Goal: Navigation & Orientation: Find specific page/section

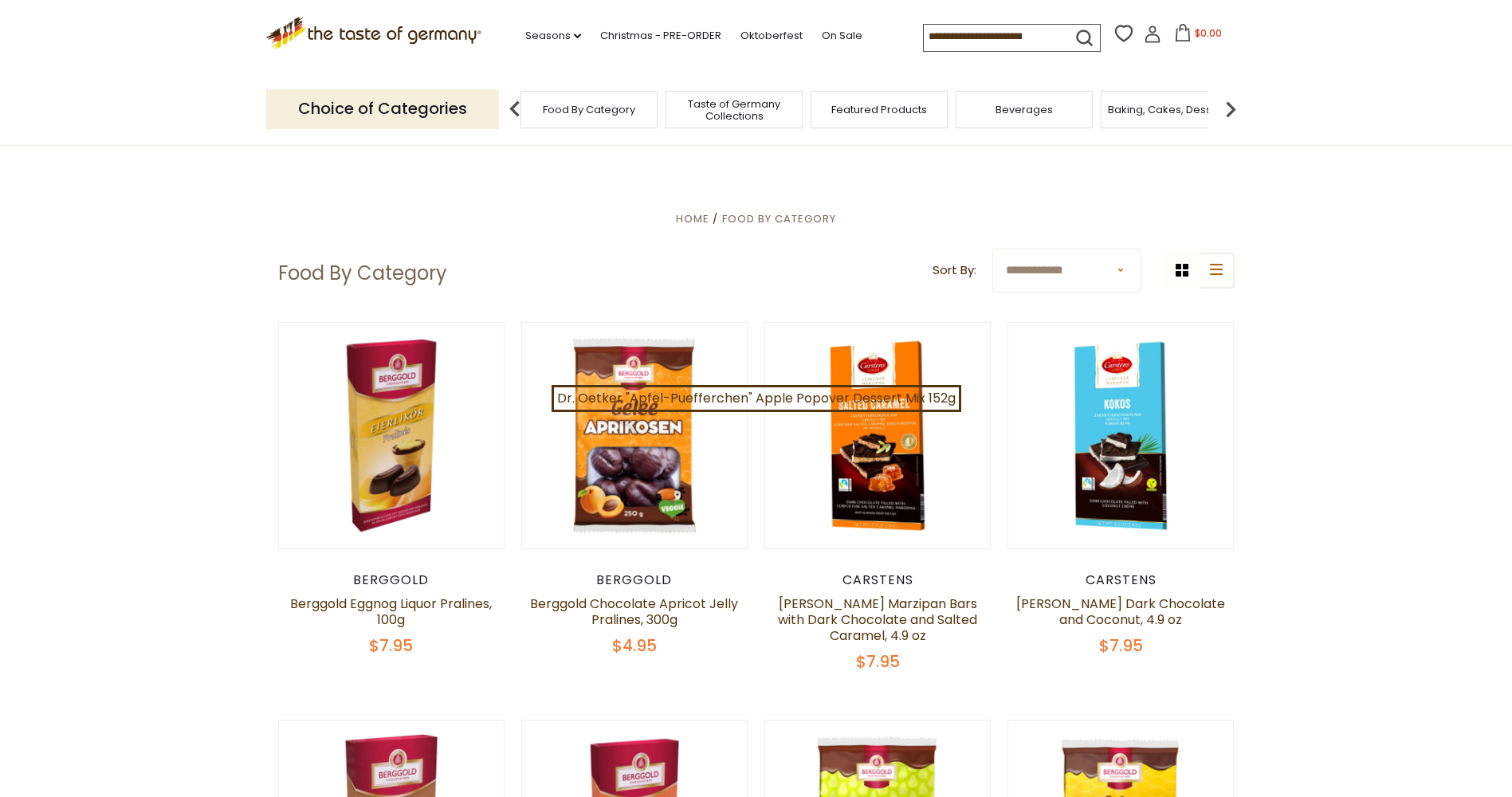
click at [601, 106] on span "Food By Category" at bounding box center [589, 109] width 93 height 12
click at [750, 107] on span "Taste of Germany Collections" at bounding box center [742, 110] width 128 height 24
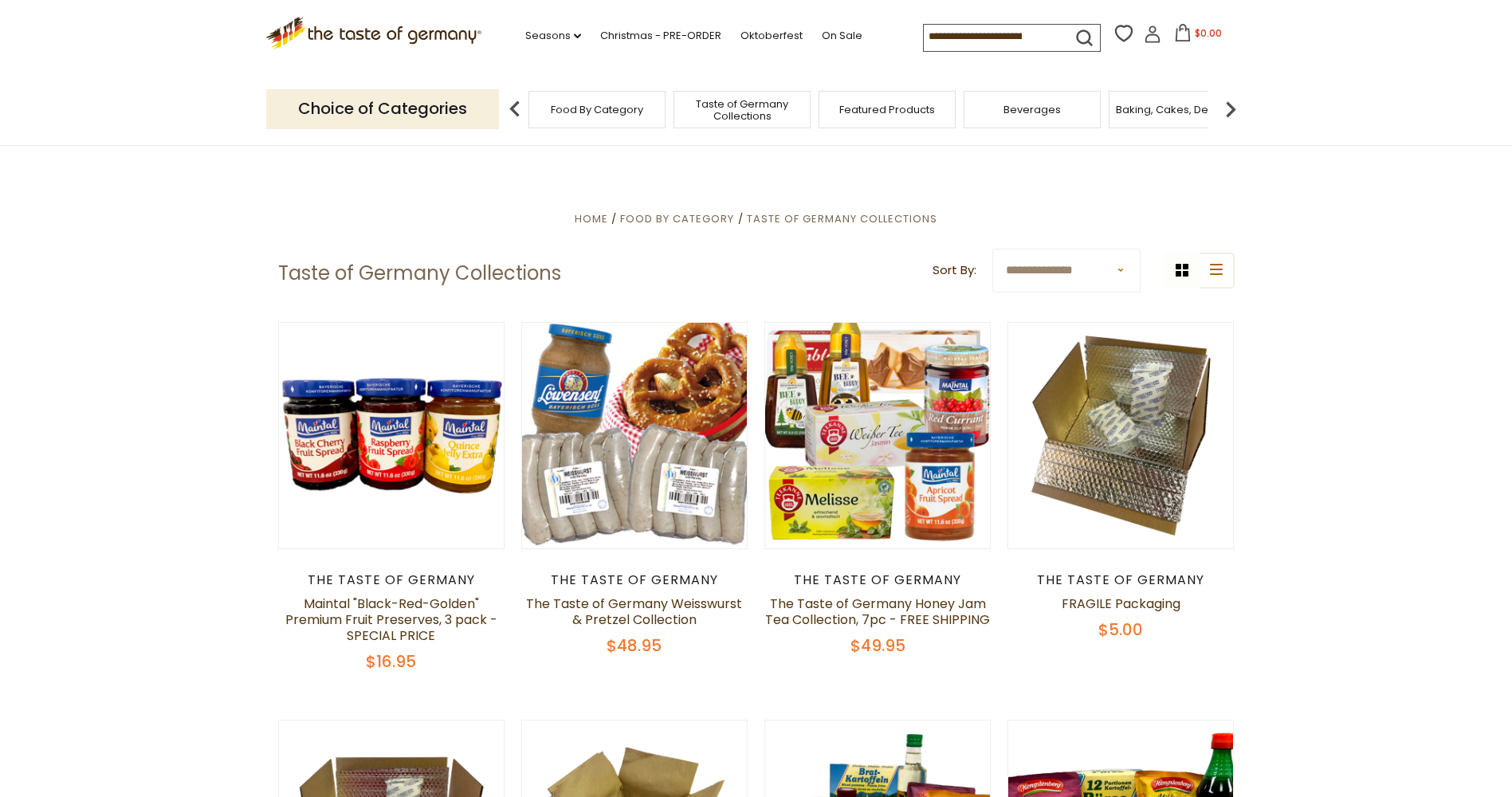
click at [1230, 109] on img at bounding box center [1231, 109] width 32 height 32
click at [962, 120] on div "Baking, Cakes, Desserts" at bounding box center [966, 109] width 137 height 38
click at [1111, 108] on span "Breads" at bounding box center [1111, 109] width 38 height 12
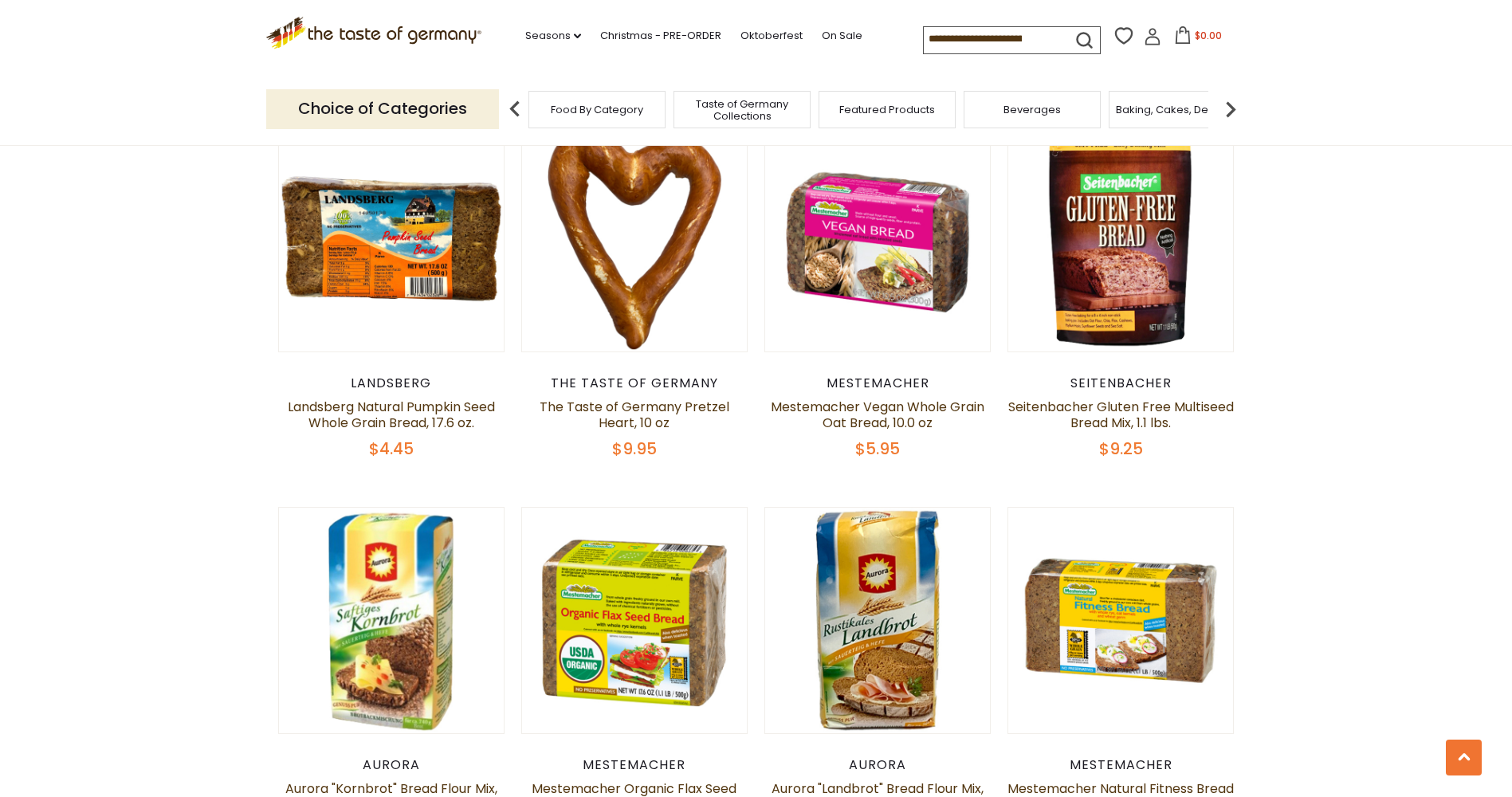
scroll to position [478, 0]
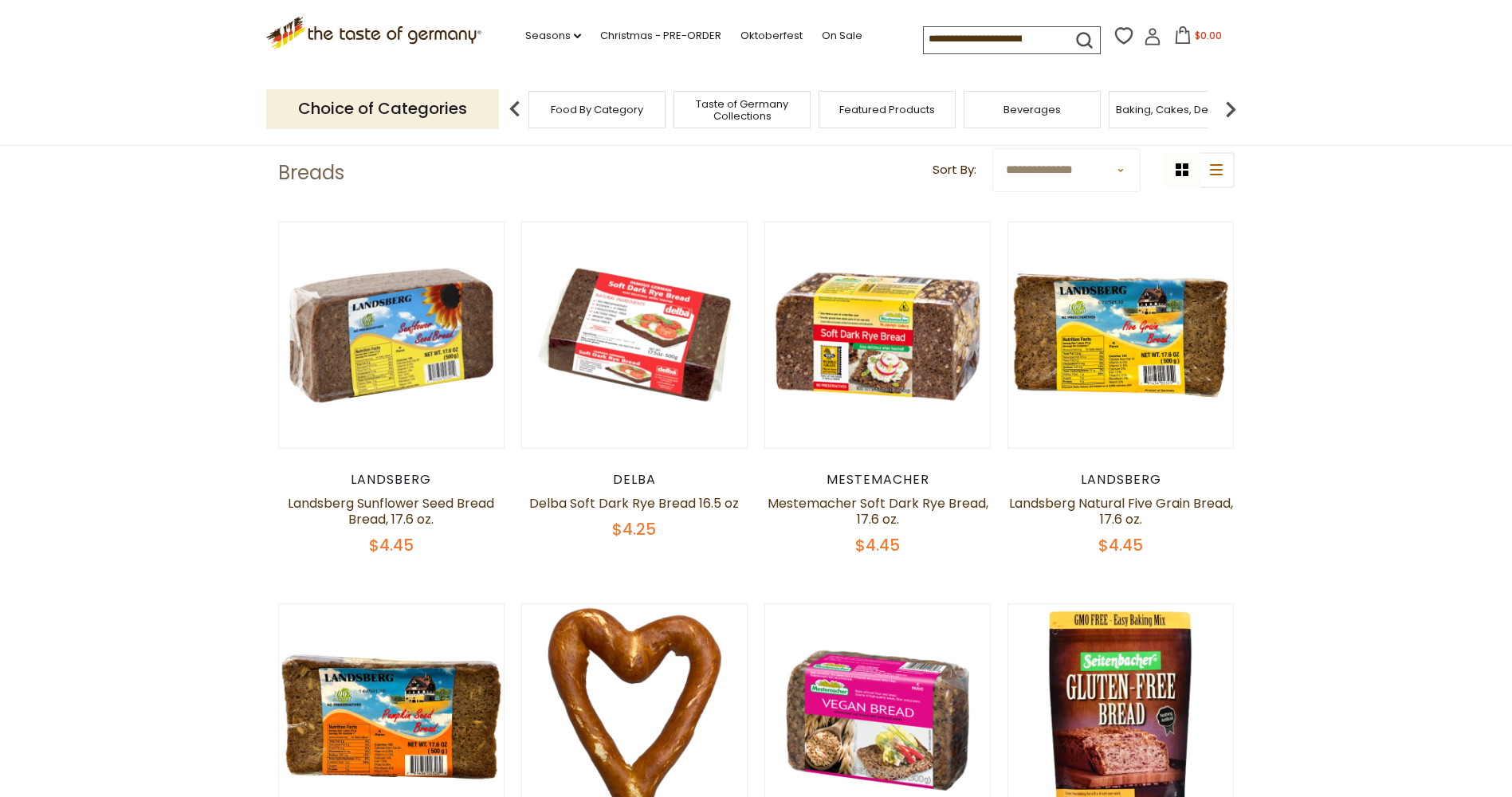
click at [1231, 103] on img at bounding box center [1231, 109] width 32 height 32
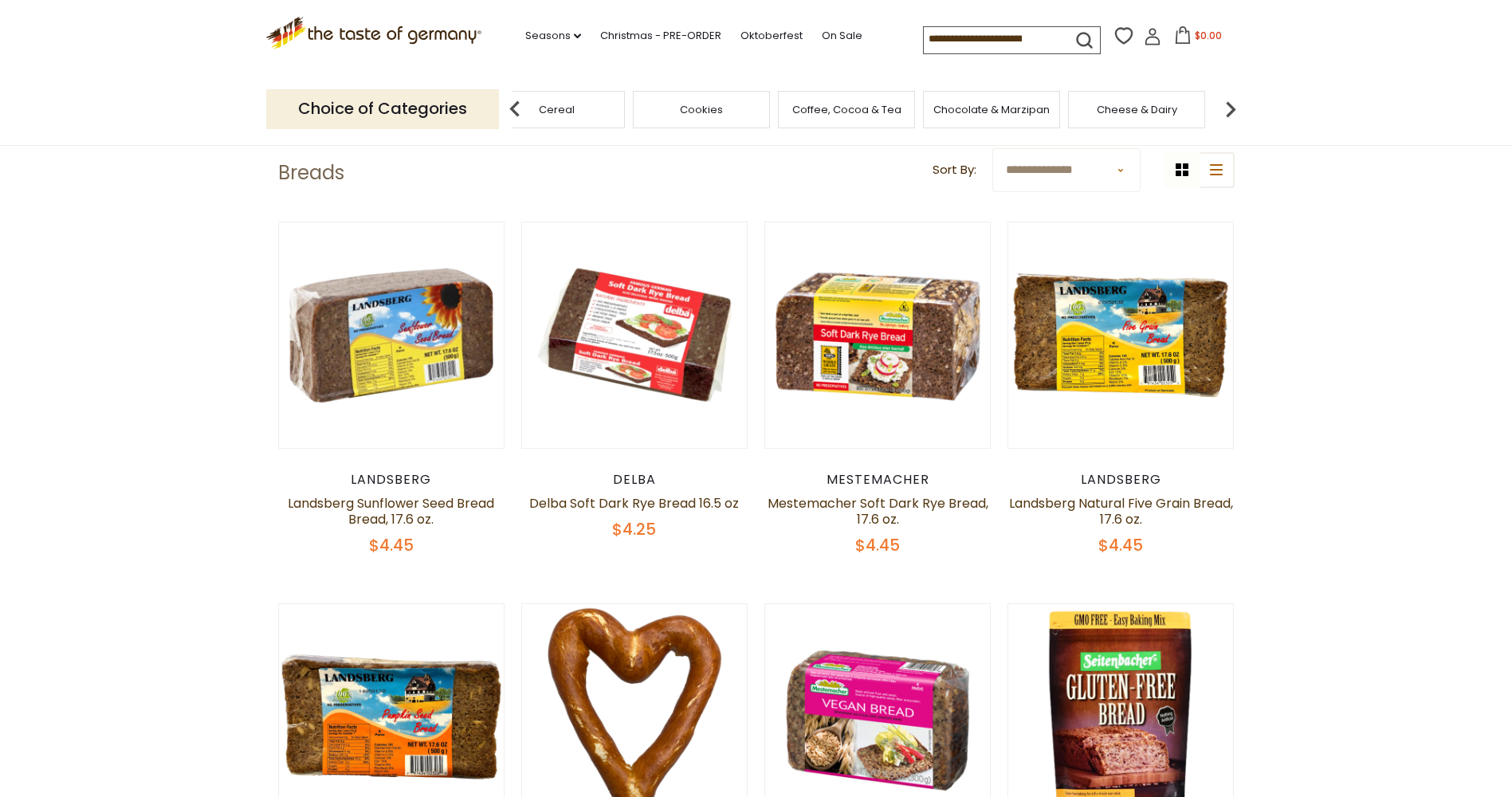
click at [1231, 103] on img at bounding box center [1231, 109] width 32 height 32
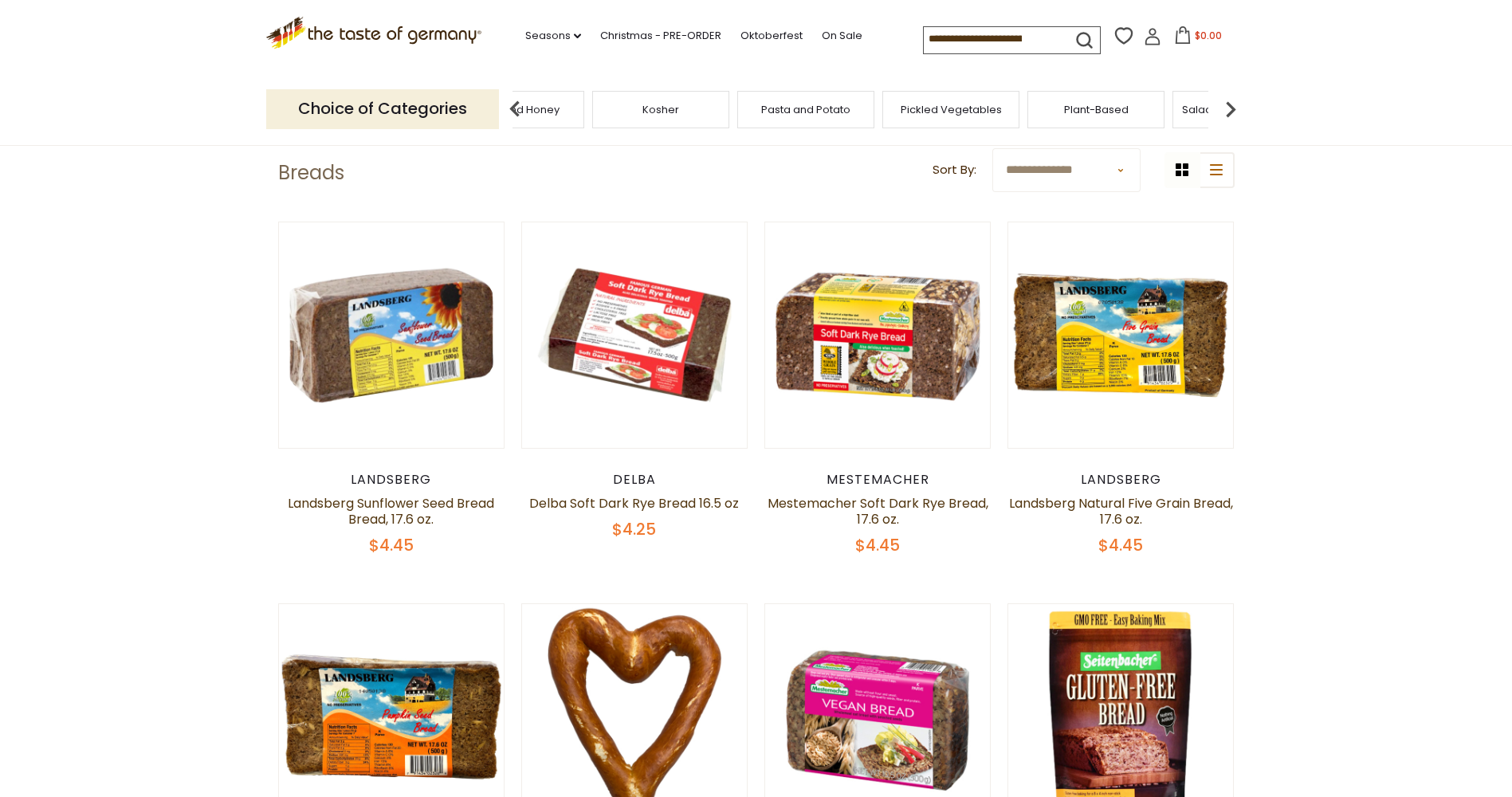
click at [1231, 103] on img at bounding box center [1231, 109] width 32 height 32
drag, startPoint x: 1105, startPoint y: 120, endPoint x: 1117, endPoint y: 119, distance: 12.0
click at [1115, 119] on div "Sausages" at bounding box center [1109, 109] width 137 height 38
click at [1122, 105] on span "Sausages" at bounding box center [1129, 109] width 53 height 12
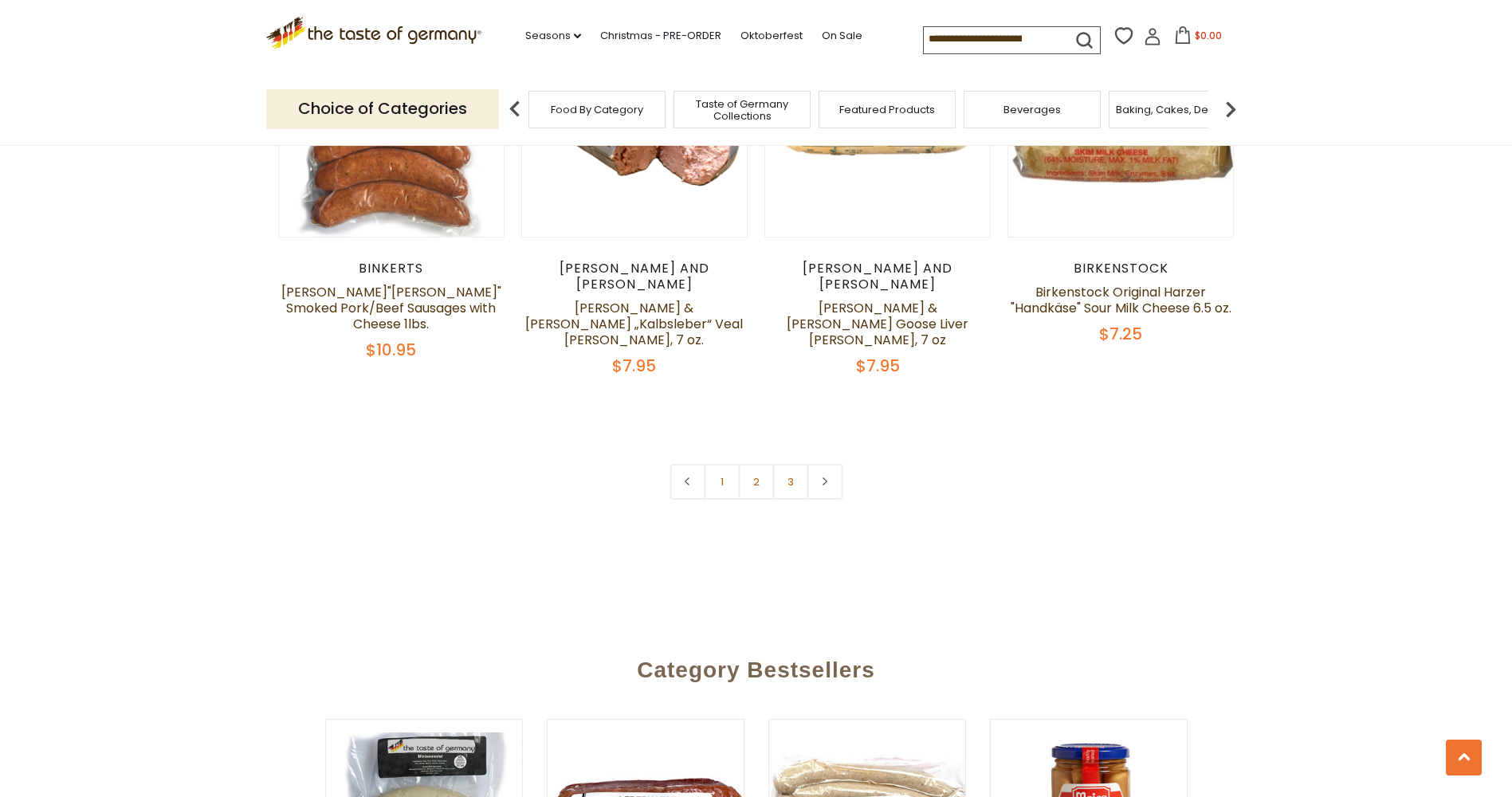
scroll to position [4304, 0]
